Goal: Information Seeking & Learning: Learn about a topic

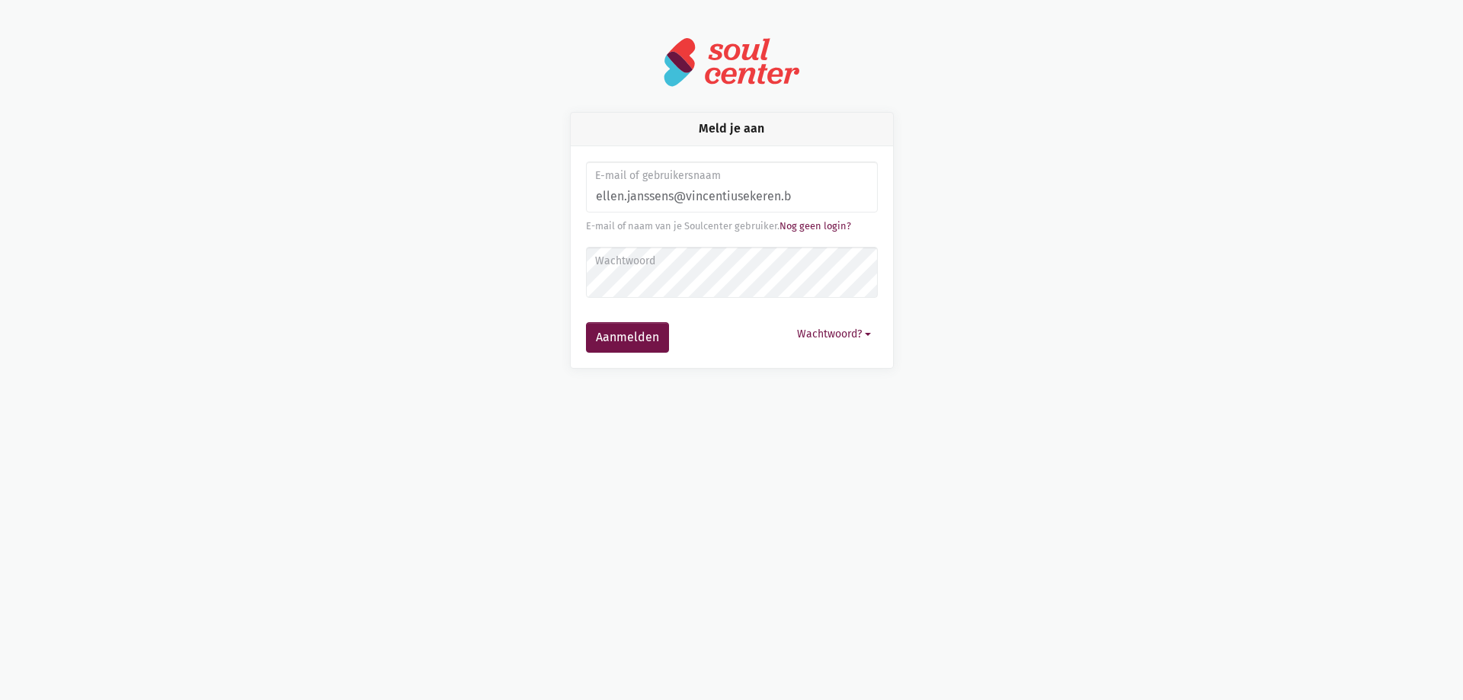
type input "ellen.janssens@vincentiusekeren.be"
drag, startPoint x: 845, startPoint y: 200, endPoint x: 561, endPoint y: 191, distance: 283.7
click at [543, 197] on div "Meld je aan E-mail of gebruikersnaam ellen.janssens@vincentiusekeren.be E-mail …" at bounding box center [731, 240] width 869 height 257
type input "janssens.ellen82@gmail.com"
click at [633, 338] on button "Aanmelden" at bounding box center [627, 337] width 83 height 30
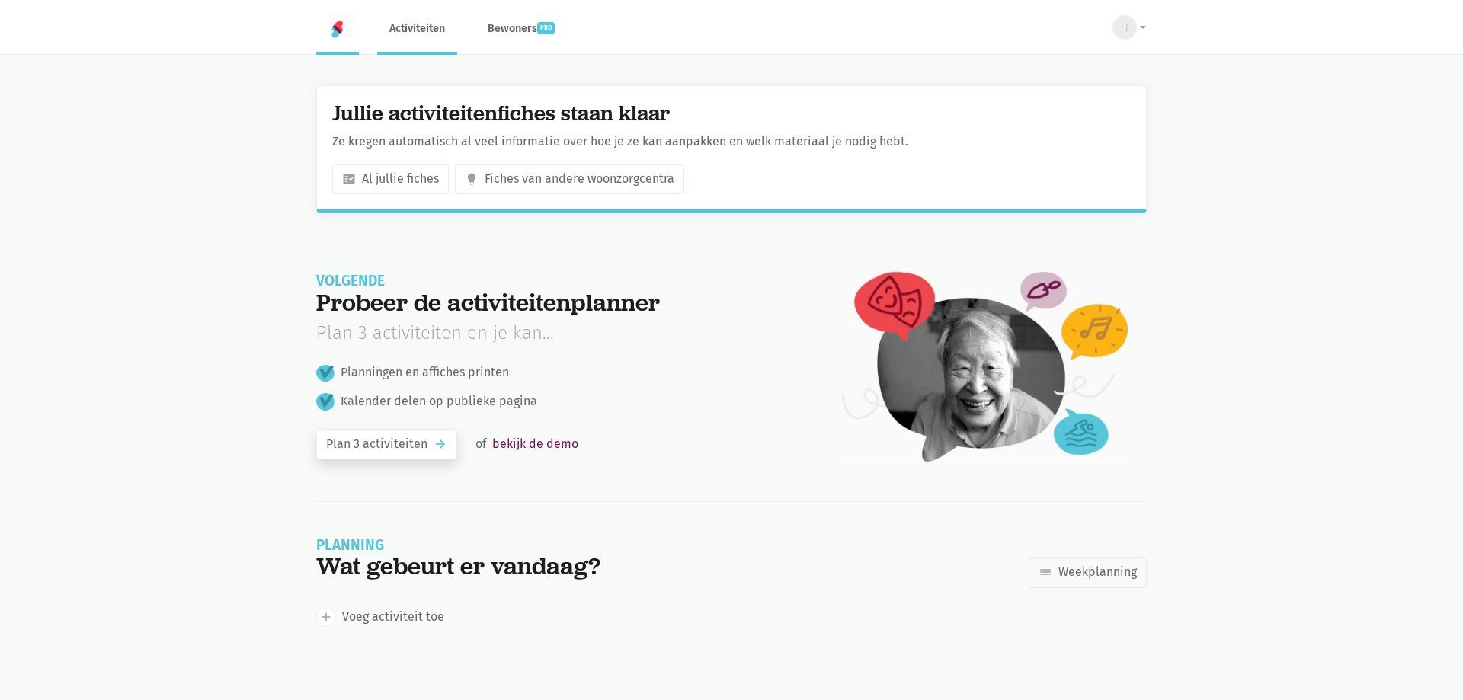
click at [415, 29] on link "Activiteiten" at bounding box center [417, 28] width 80 height 51
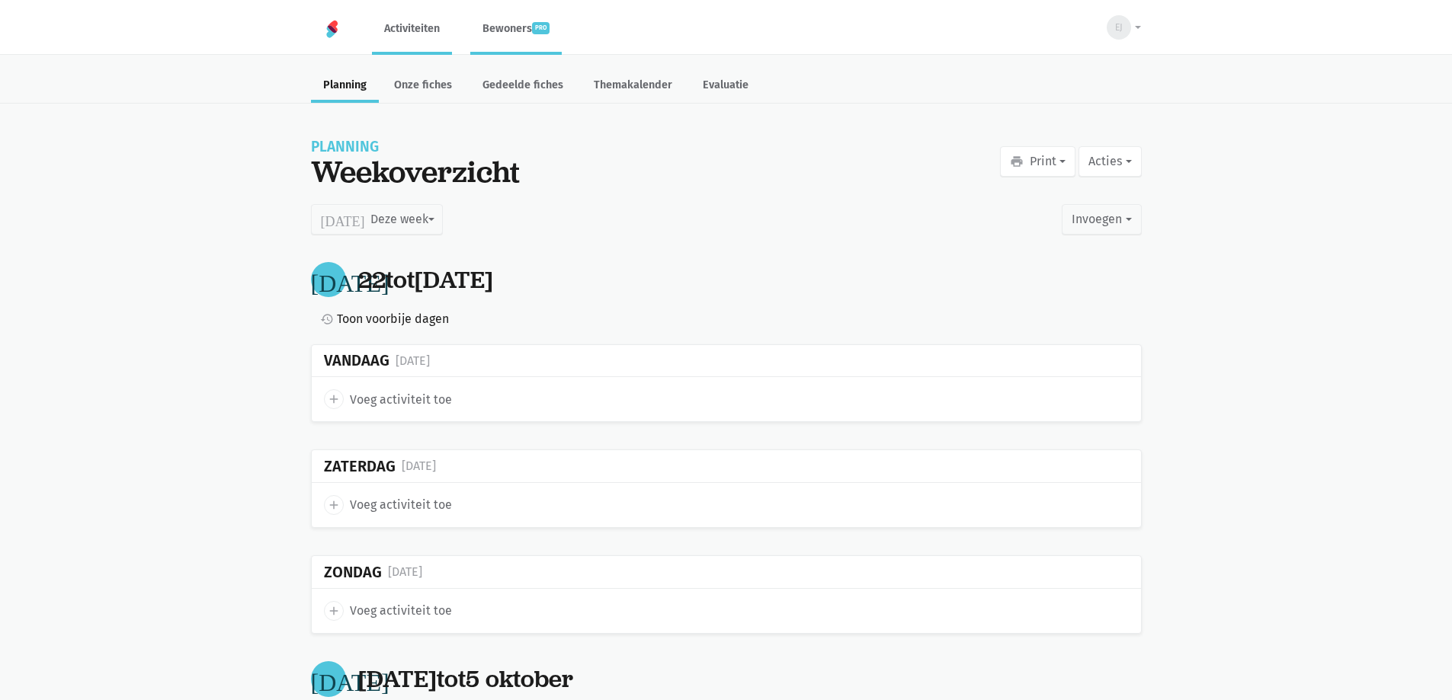
click at [507, 27] on link "Bewoners pro" at bounding box center [515, 28] width 91 height 51
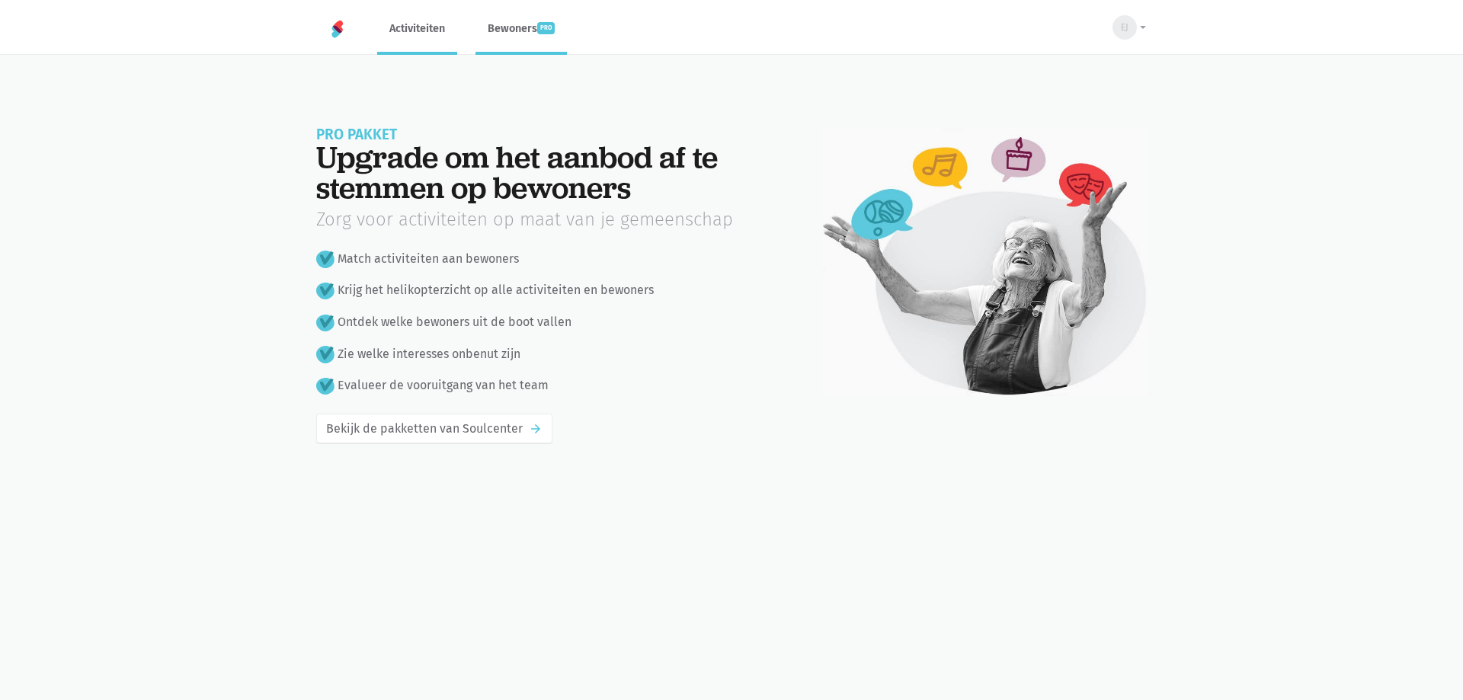
click at [434, 25] on link "Activiteiten" at bounding box center [417, 28] width 80 height 51
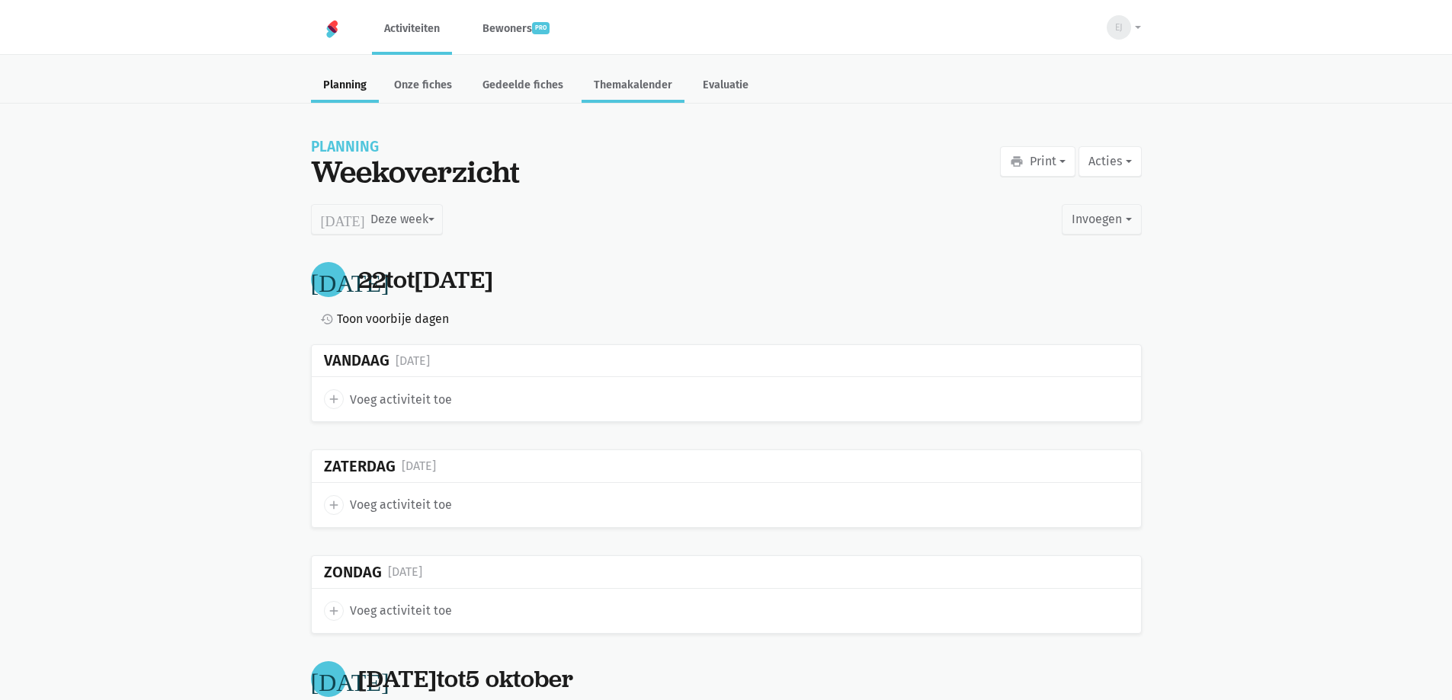
click at [625, 84] on link "Themakalender" at bounding box center [633, 86] width 103 height 33
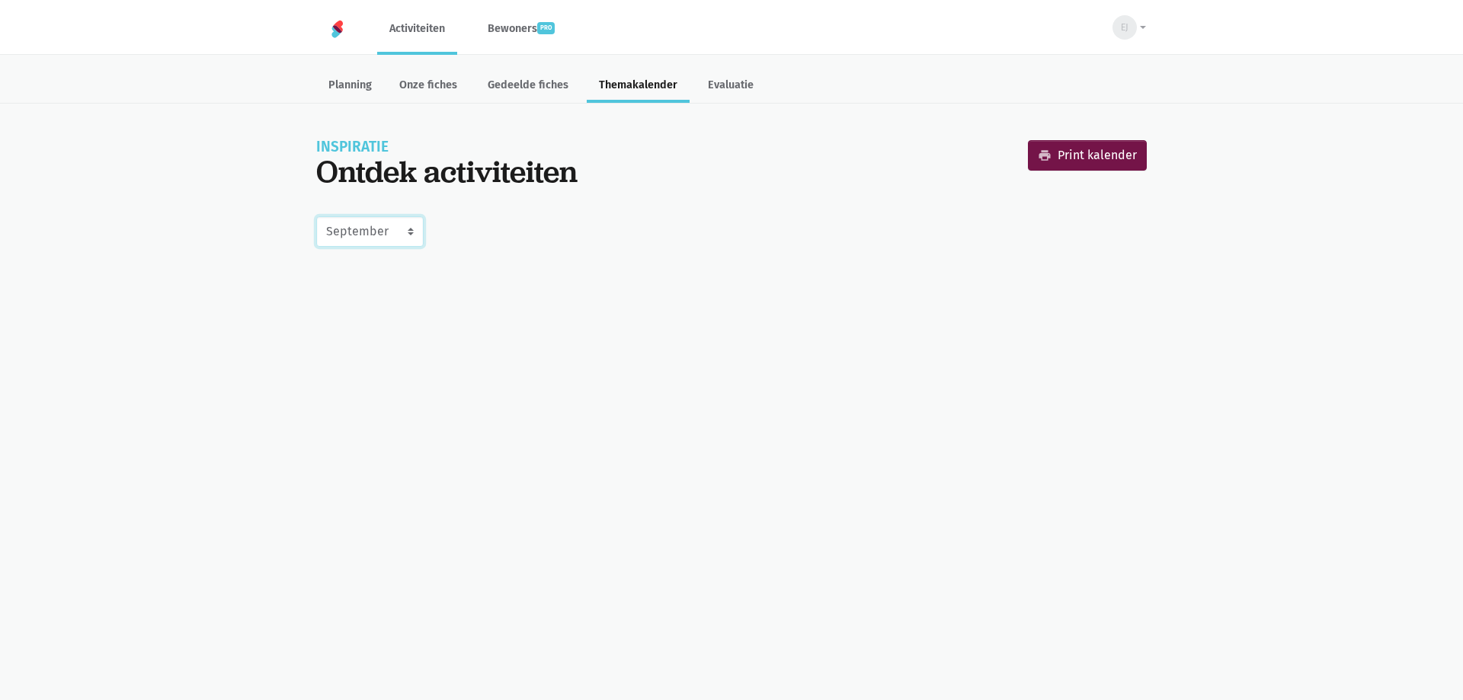
click at [394, 225] on select "Juni Juli Augustus September Oktober November December Januari 2026 Februari 20…" at bounding box center [369, 231] width 107 height 30
select select "10-2025"
click at [316, 216] on select "Juni Juli Augustus September Oktober November December Januari 2026 Februari 20…" at bounding box center [369, 231] width 107 height 30
click at [1095, 160] on link "print Print kalender" at bounding box center [1087, 155] width 119 height 30
select select "9-2025"
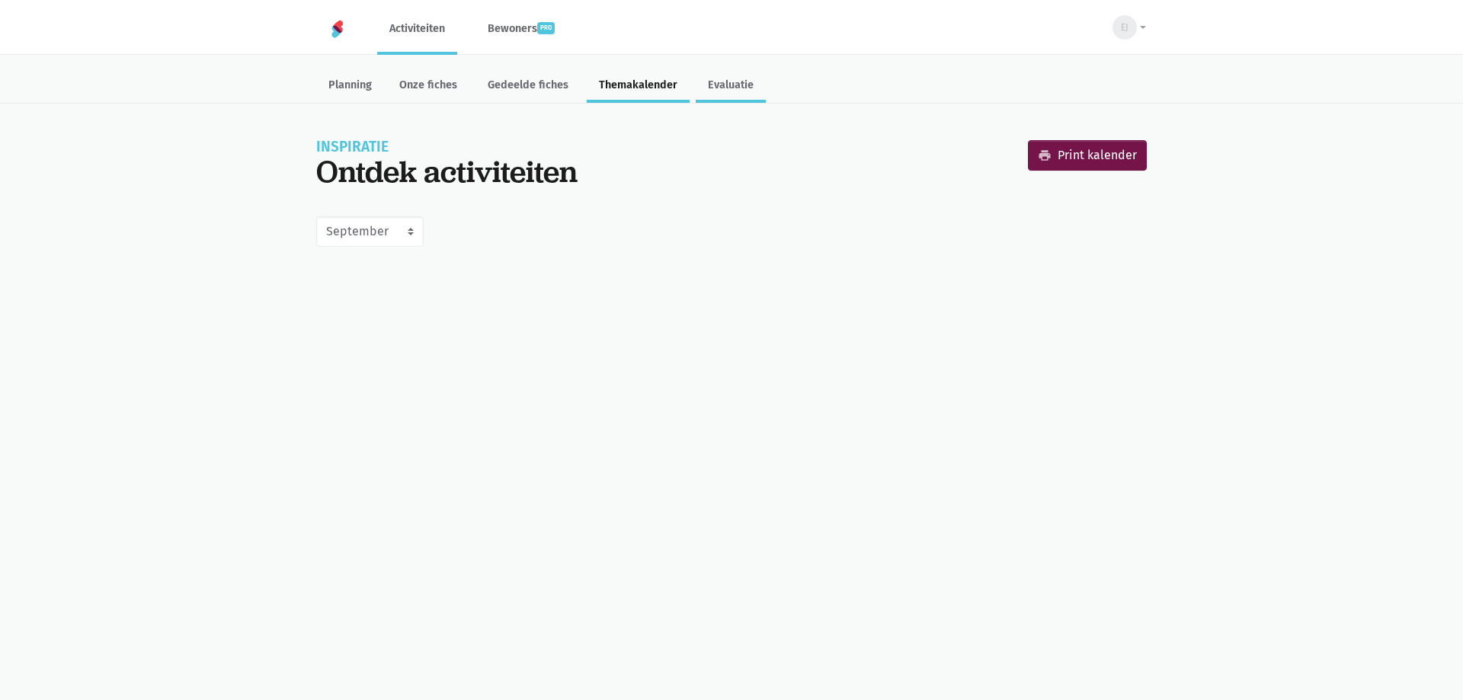
click at [728, 85] on link "Evaluatie" at bounding box center [731, 86] width 70 height 33
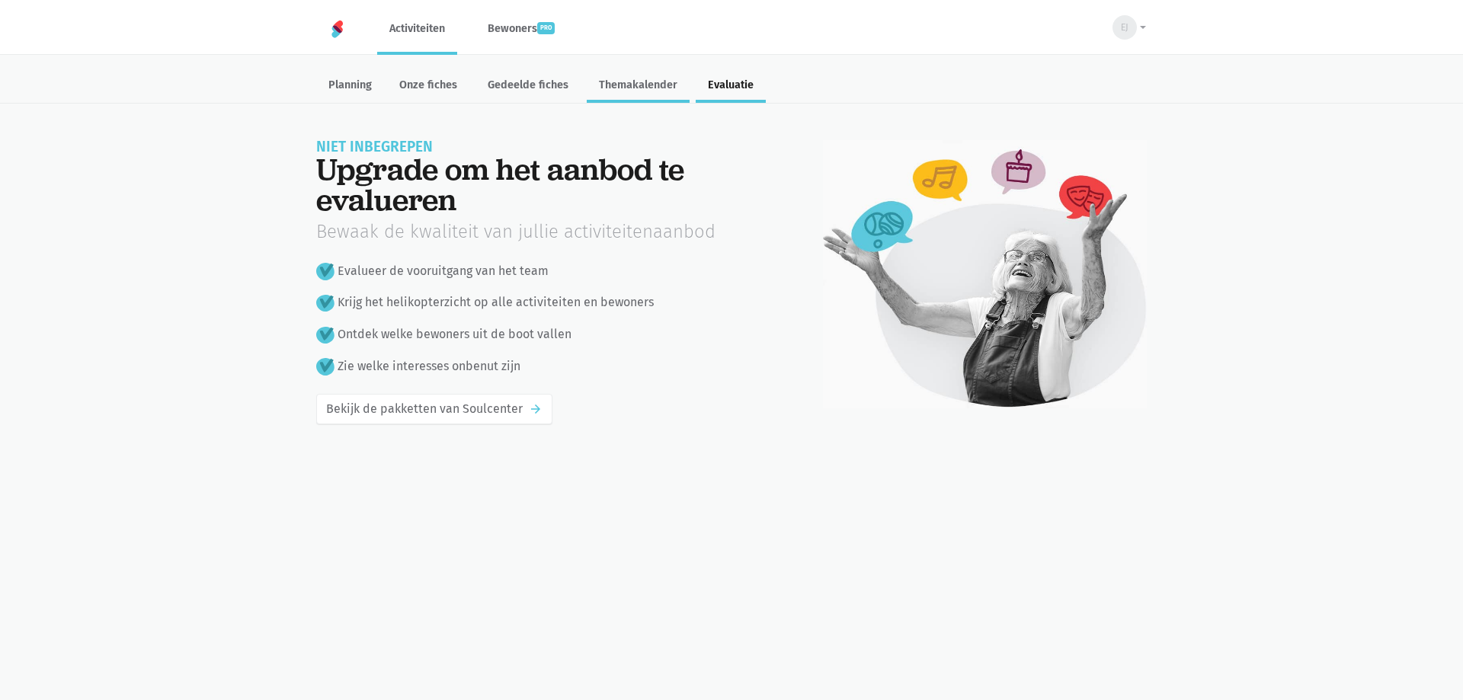
click at [649, 83] on link "Themakalender" at bounding box center [638, 86] width 103 height 33
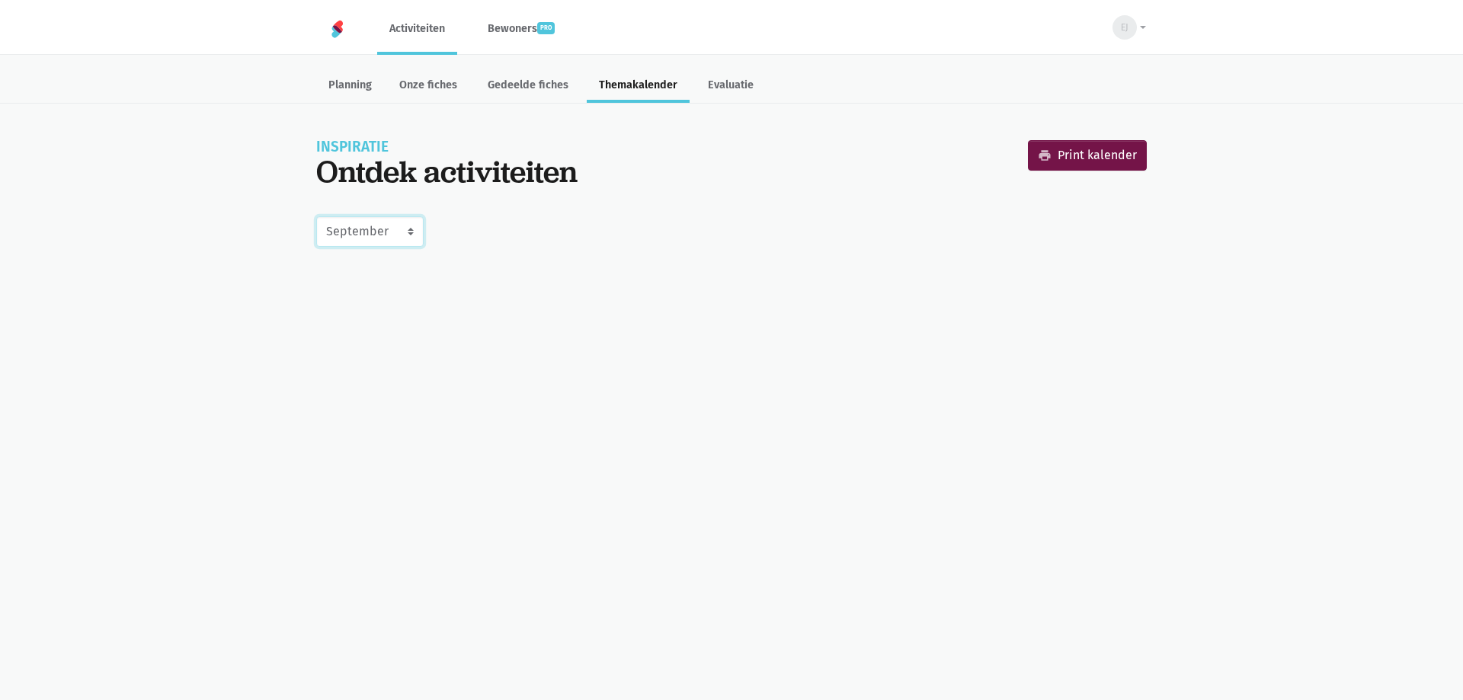
drag, startPoint x: 341, startPoint y: 230, endPoint x: 365, endPoint y: 230, distance: 23.6
click at [341, 230] on select "Juni Juli Augustus September Oktober November December Januari 2026 Februari 20…" at bounding box center [369, 231] width 107 height 30
select select "10-2025"
click at [316, 216] on select "Juni Juli Augustus September Oktober November December Januari 2026 Februari 20…" at bounding box center [369, 231] width 107 height 30
click at [368, 89] on link "Planning" at bounding box center [350, 86] width 68 height 33
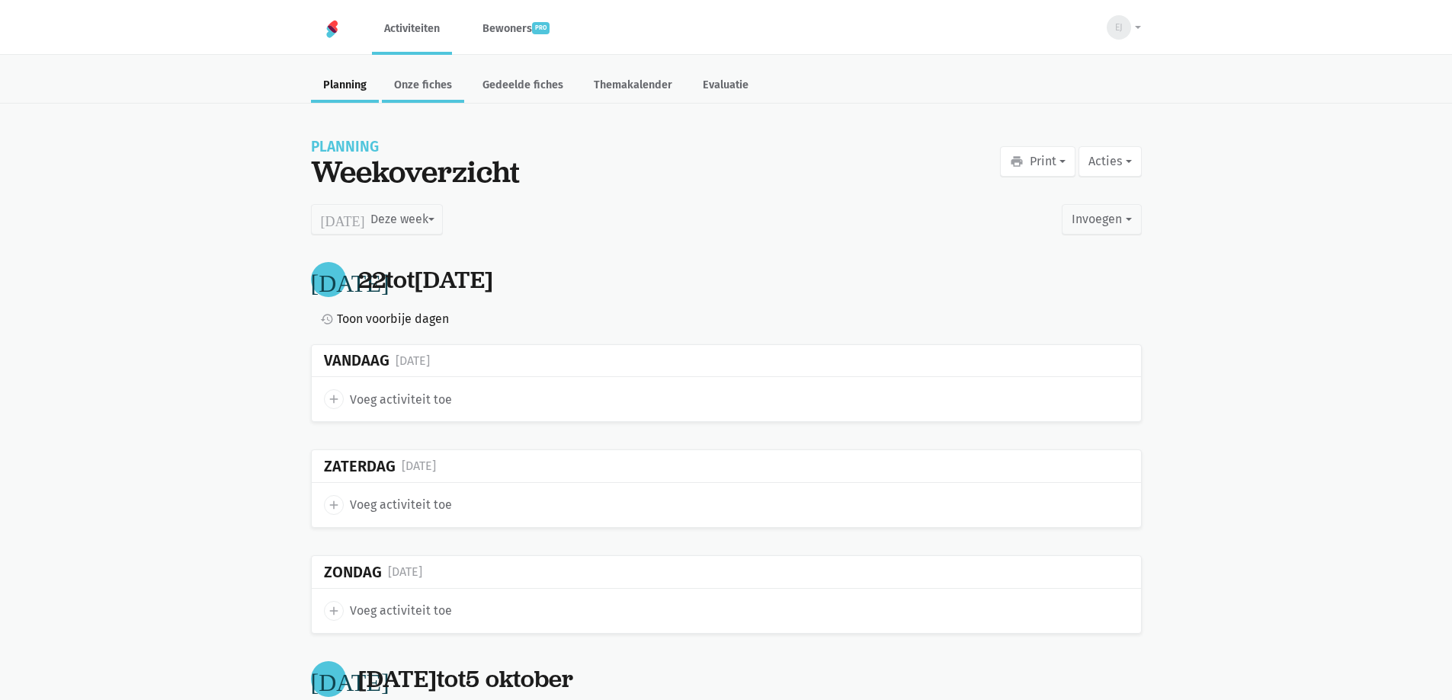
click at [441, 91] on link "Onze fiches" at bounding box center [423, 86] width 82 height 33
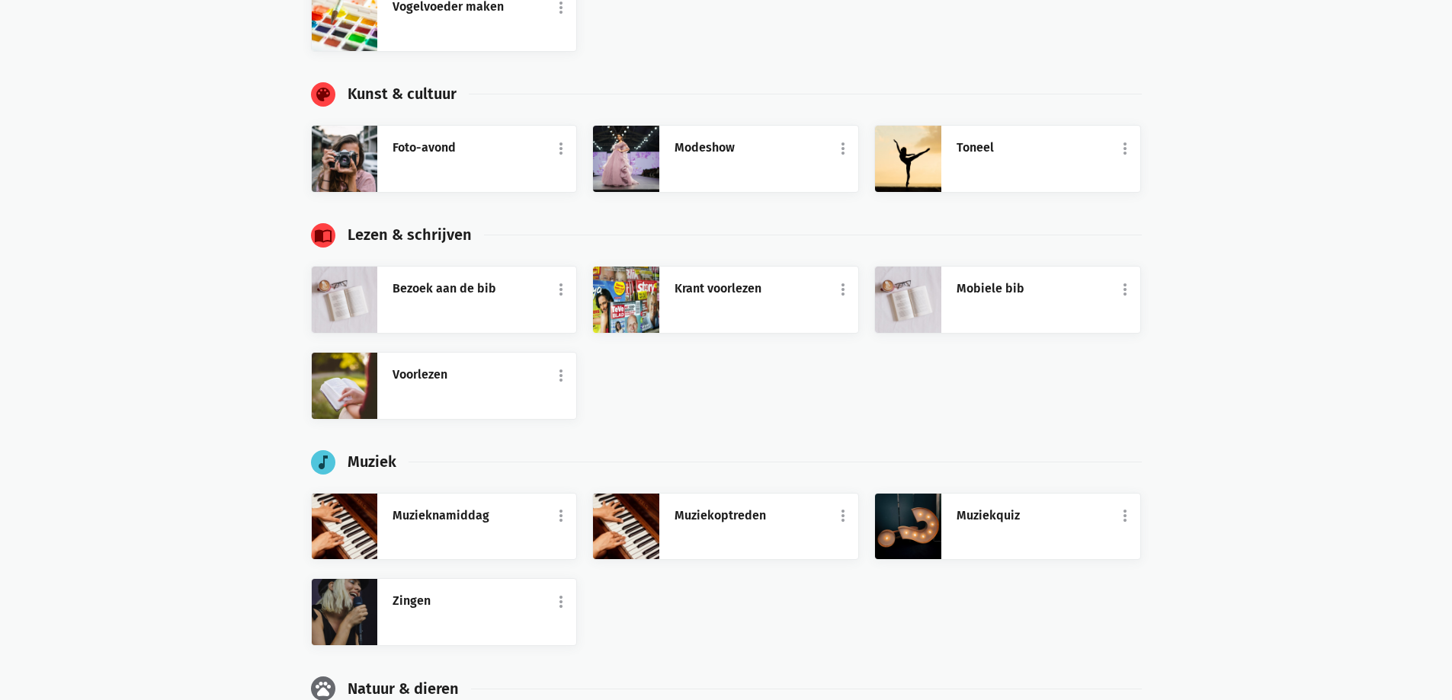
scroll to position [1448, 0]
